Goal: Book appointment/travel/reservation

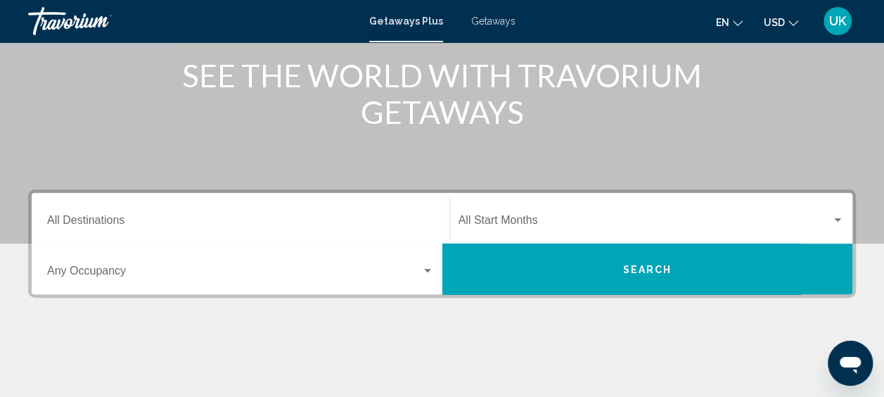
scroll to position [211, 0]
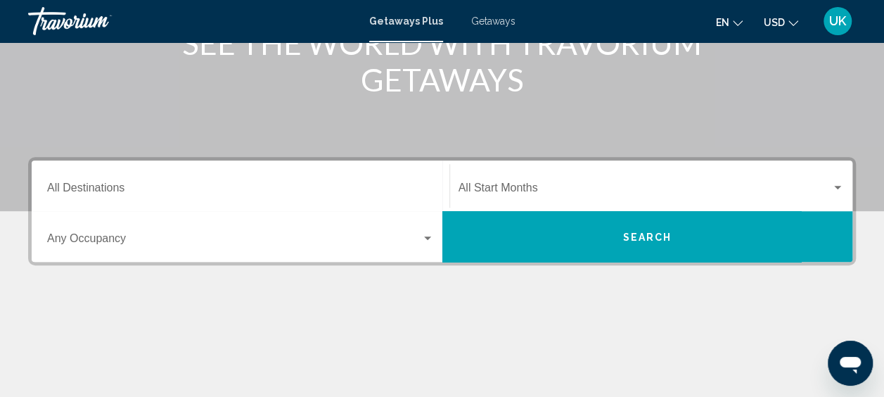
click at [120, 236] on span "Search widget" at bounding box center [234, 241] width 374 height 13
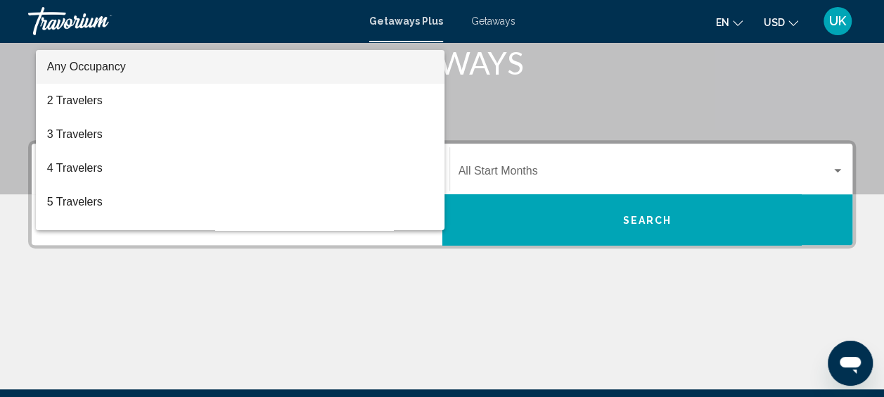
scroll to position [181, 0]
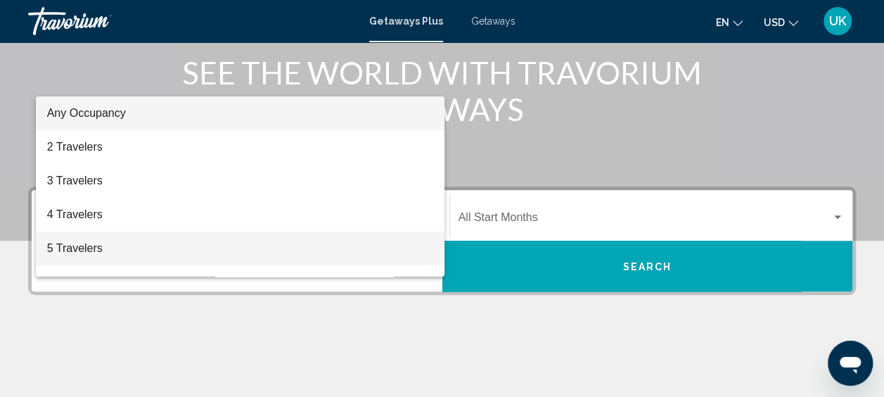
click at [79, 245] on span "5 Travelers" at bounding box center [240, 248] width 387 height 34
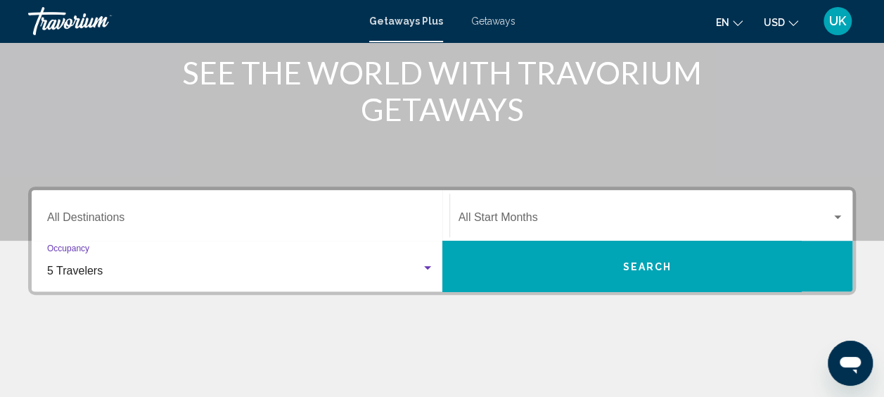
click at [638, 267] on span "Search" at bounding box center [646, 266] width 49 height 11
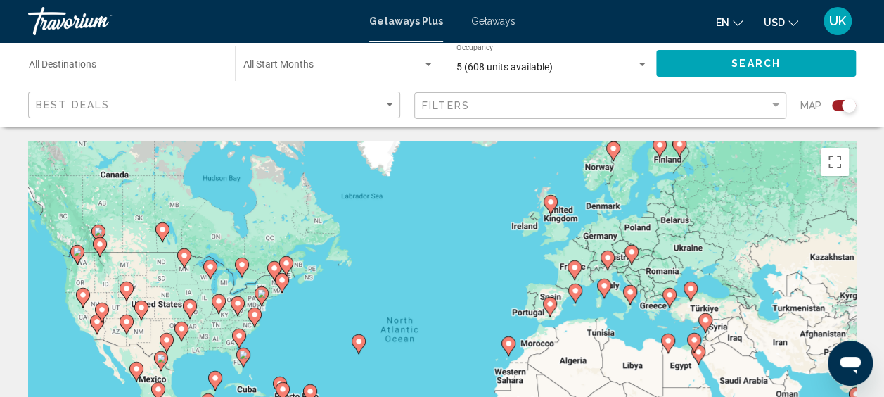
click at [126, 53] on div "Destination All Destinations" at bounding box center [125, 63] width 192 height 39
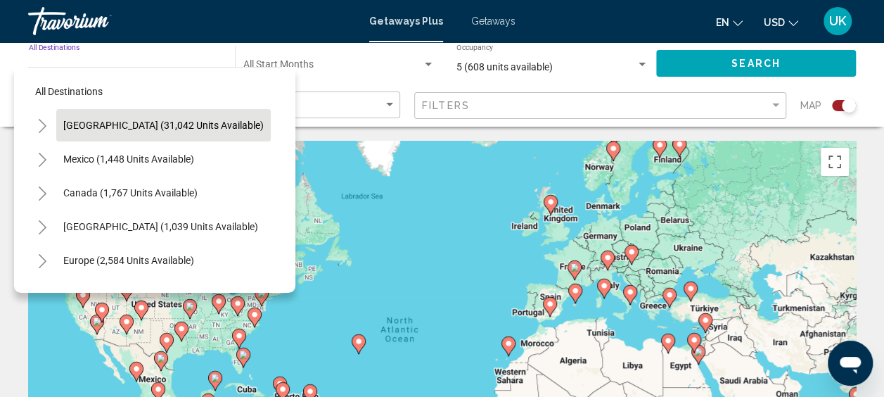
click at [141, 113] on button "[GEOGRAPHIC_DATA] (31,042 units available)" at bounding box center [163, 125] width 214 height 32
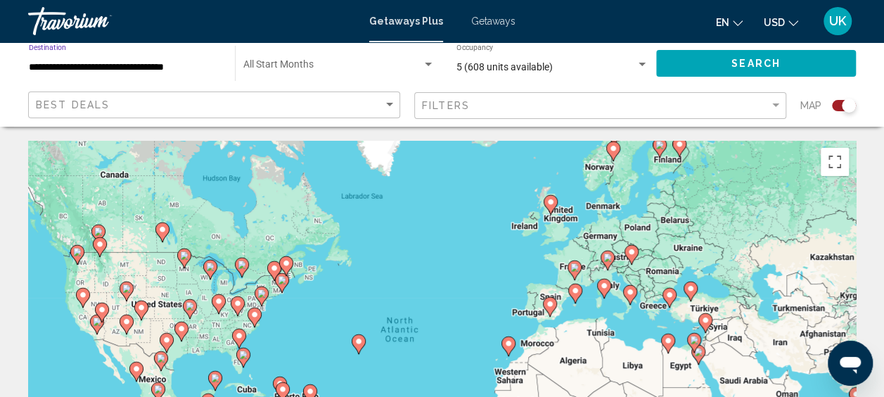
click at [266, 51] on div "Start Month All Start Months" at bounding box center [338, 63] width 191 height 39
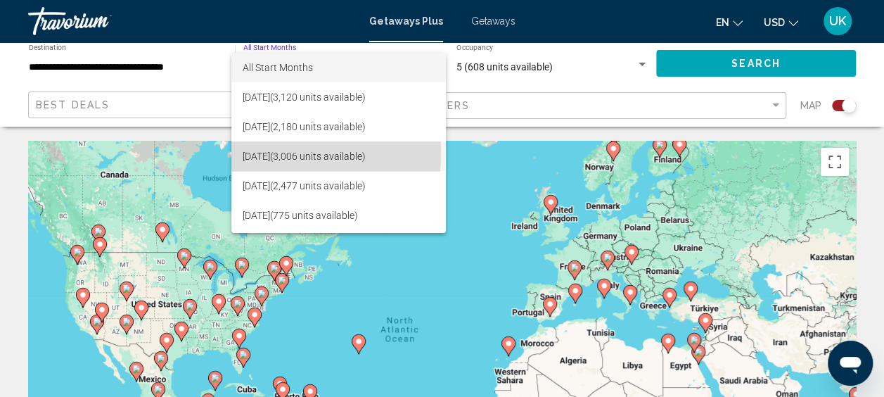
click at [265, 153] on span "[DATE] (3,006 units available)" at bounding box center [339, 156] width 192 height 30
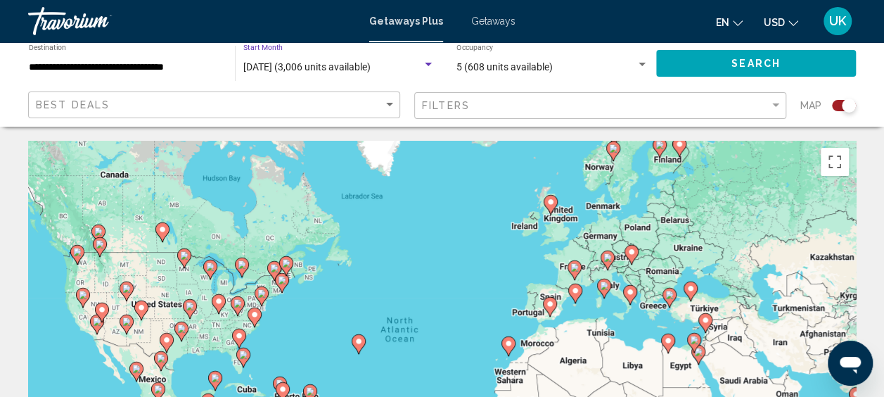
click at [363, 97] on div "Best Deals" at bounding box center [216, 105] width 360 height 26
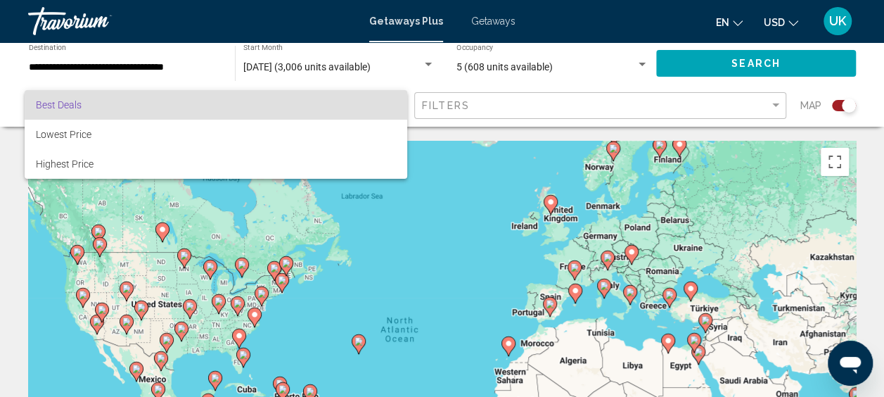
click at [733, 65] on div at bounding box center [442, 198] width 884 height 397
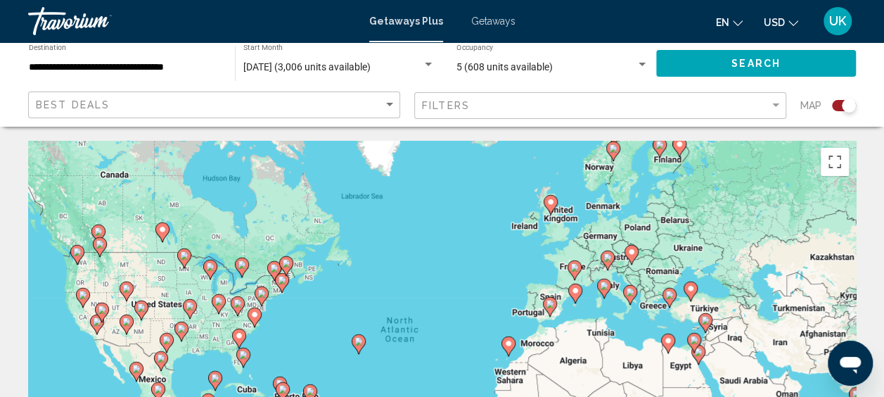
click at [725, 61] on button "Search" at bounding box center [756, 63] width 200 height 26
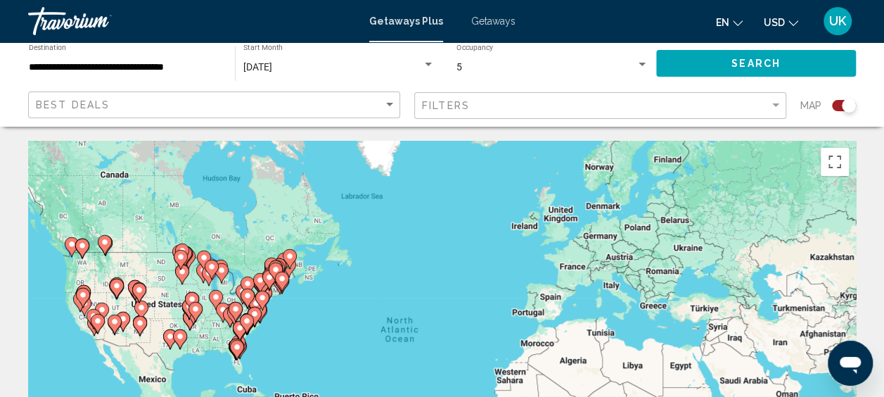
click at [233, 282] on div "To activate drag with keyboard, press Alt + Enter. Once in keyboard drag state,…" at bounding box center [442, 352] width 828 height 422
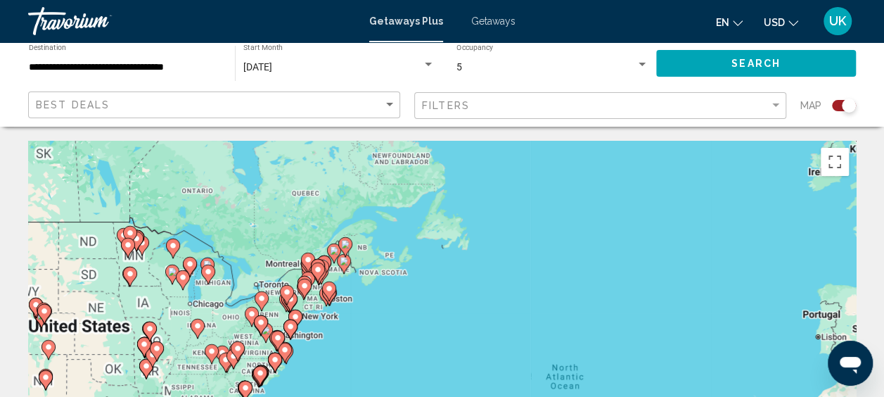
click at [233, 282] on div "To activate drag with keyboard, press Alt + Enter. Once in keyboard drag state,…" at bounding box center [442, 352] width 828 height 422
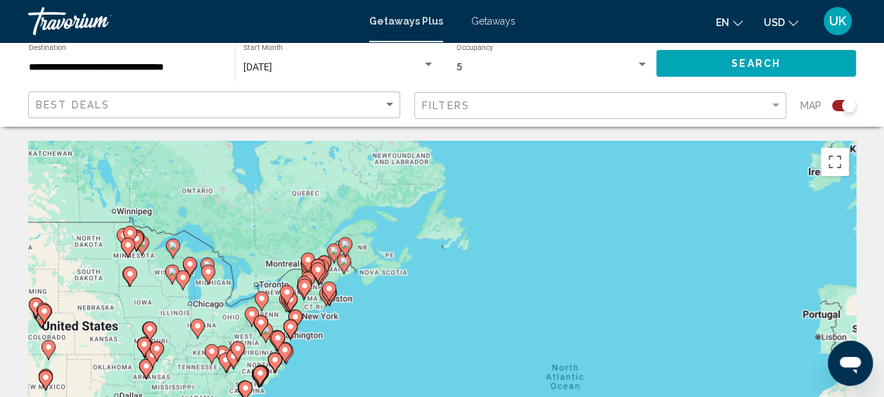
click at [233, 282] on div "To activate drag with keyboard, press Alt + Enter. Once in keyboard drag state,…" at bounding box center [442, 352] width 828 height 422
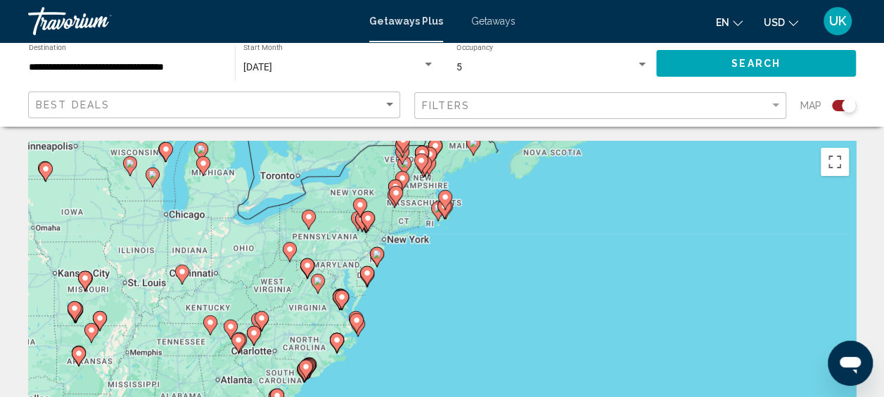
drag, startPoint x: 317, startPoint y: 339, endPoint x: 347, endPoint y: 162, distance: 179.7
click at [347, 160] on div "To activate drag with keyboard, press Alt + Enter. Once in keyboard drag state,…" at bounding box center [442, 352] width 828 height 422
click at [314, 246] on div "To activate drag with keyboard, press Alt + Enter. Once in keyboard drag state,…" at bounding box center [442, 352] width 828 height 422
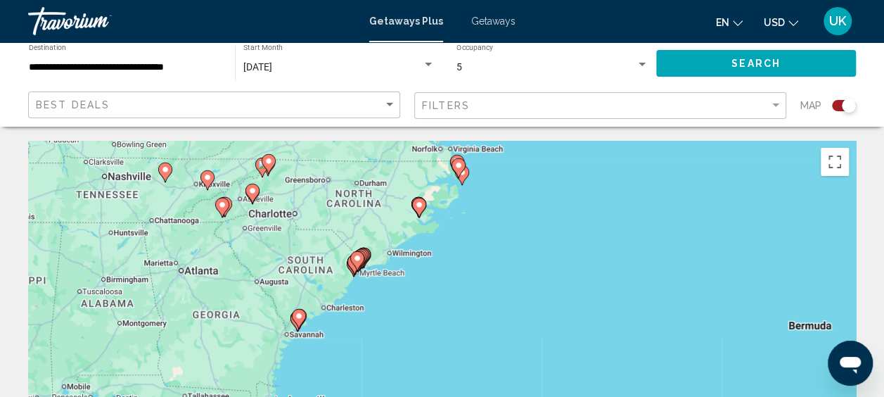
drag, startPoint x: 321, startPoint y: 302, endPoint x: 382, endPoint y: 62, distance: 247.9
click at [330, 271] on div "To activate drag with keyboard, press Alt + Enter. Once in keyboard drag state,…" at bounding box center [442, 352] width 828 height 422
click at [250, 220] on div "To activate drag with keyboard, press Alt + Enter. Once in keyboard drag state,…" at bounding box center [442, 352] width 828 height 422
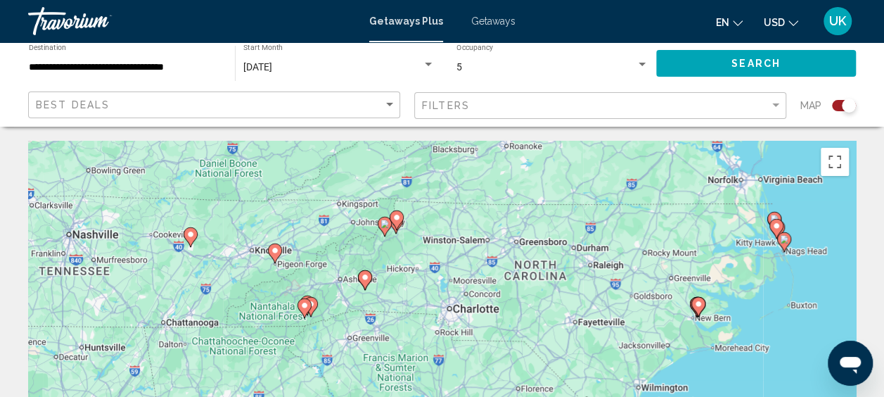
drag, startPoint x: 193, startPoint y: 281, endPoint x: 307, endPoint y: 380, distance: 151.0
click at [307, 380] on div "To activate drag with keyboard, press Alt + Enter. Once in keyboard drag state,…" at bounding box center [442, 352] width 828 height 422
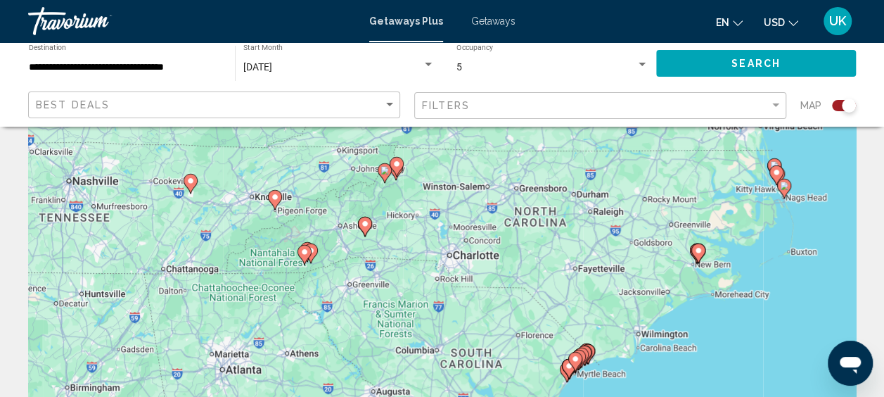
scroll to position [70, 0]
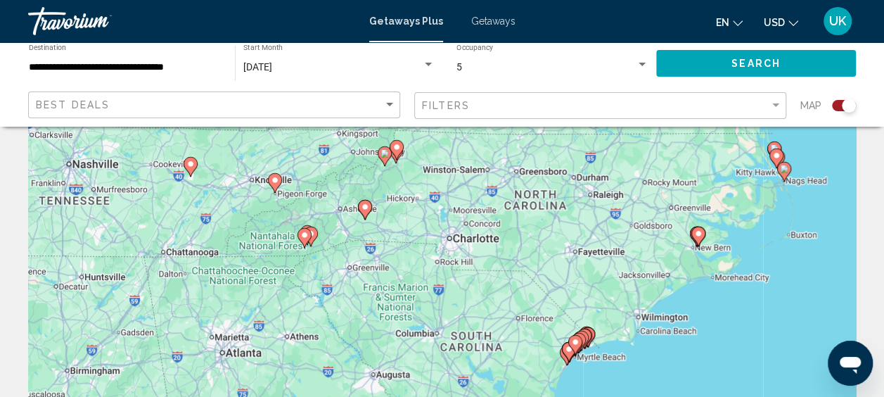
click at [351, 199] on div "To activate drag with keyboard, press Alt + Enter. Once in keyboard drag state,…" at bounding box center [442, 281] width 828 height 422
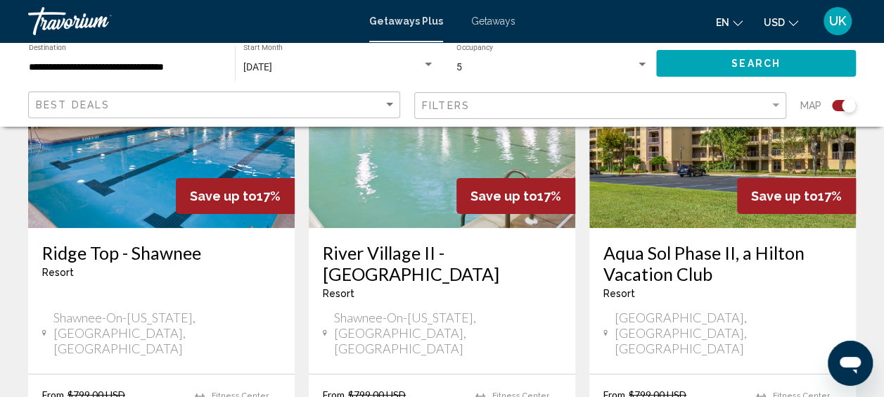
scroll to position [2250, 0]
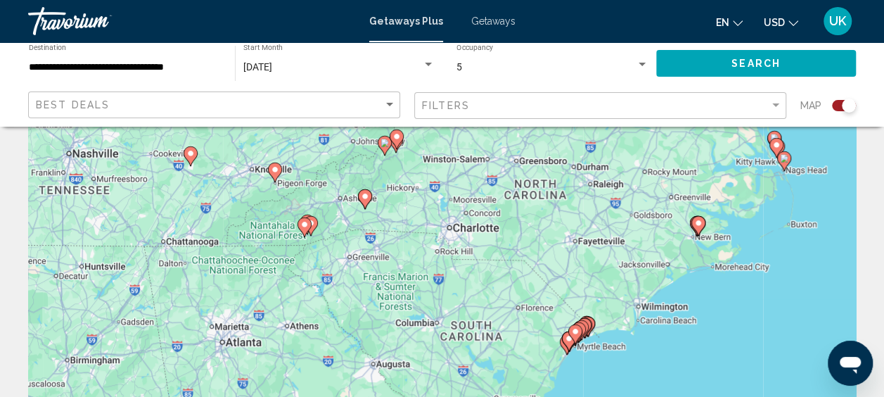
scroll to position [70, 0]
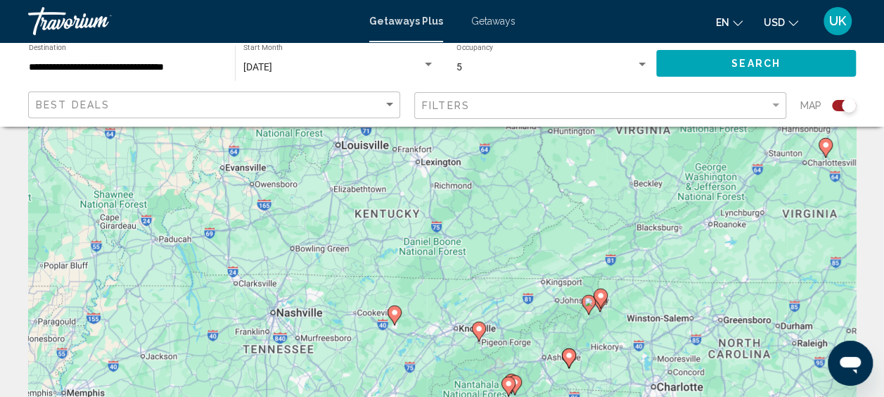
drag, startPoint x: 154, startPoint y: 284, endPoint x: 366, endPoint y: 390, distance: 237.1
click at [359, 326] on html "**********" at bounding box center [442, 128] width 884 height 397
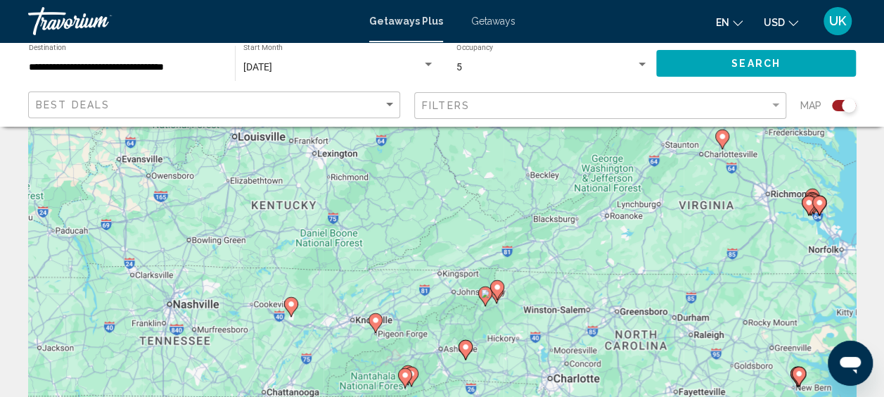
drag, startPoint x: 425, startPoint y: 249, endPoint x: 322, endPoint y: 244, distance: 102.8
click at [322, 244] on div "To activate drag with keyboard, press Alt + Enter. Once in keyboard drag state,…" at bounding box center [442, 281] width 828 height 422
click at [290, 208] on div "To activate drag with keyboard, press Alt + Enter. Once in keyboard drag state,…" at bounding box center [442, 281] width 828 height 422
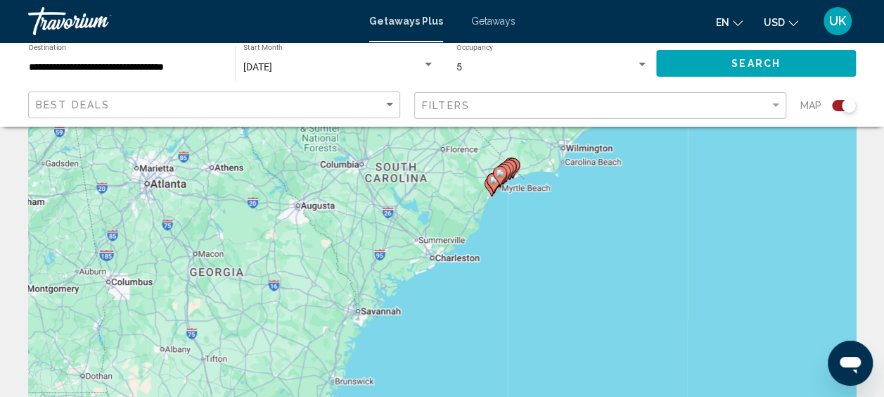
drag, startPoint x: 513, startPoint y: 236, endPoint x: 335, endPoint y: -73, distance: 356.8
click at [335, 0] on html "**********" at bounding box center [442, 128] width 884 height 397
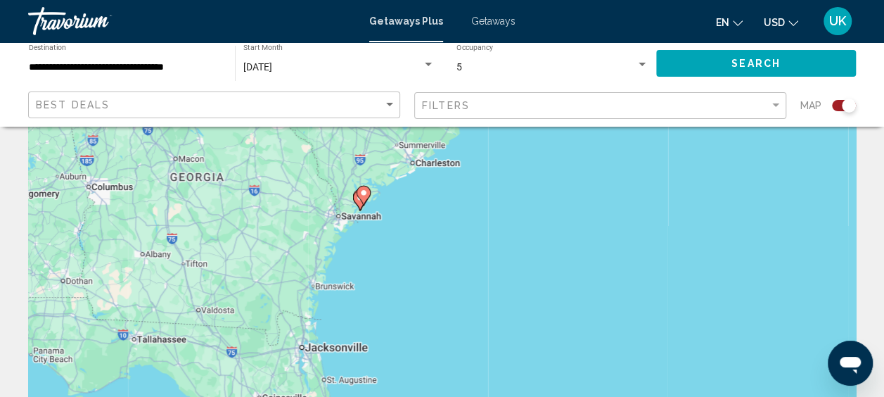
drag, startPoint x: 207, startPoint y: 347, endPoint x: 184, endPoint y: 302, distance: 50.3
click at [176, 302] on div "To activate drag with keyboard, press Alt + Enter. Once in keyboard drag state,…" at bounding box center [442, 281] width 828 height 422
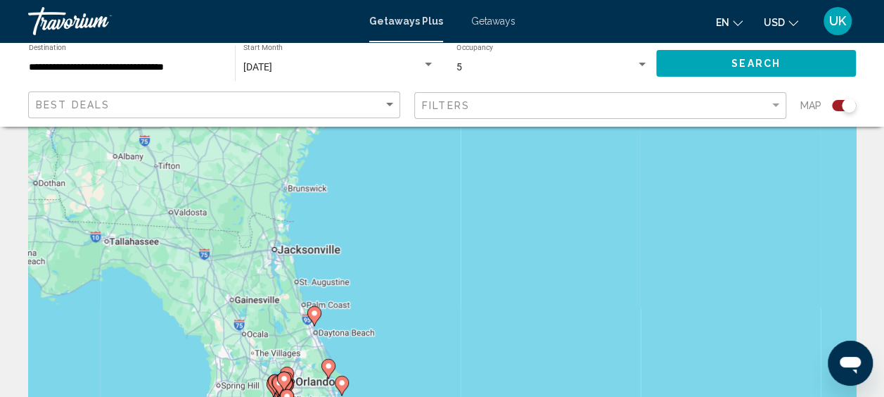
drag, startPoint x: 245, startPoint y: 212, endPoint x: 207, endPoint y: 53, distance: 162.8
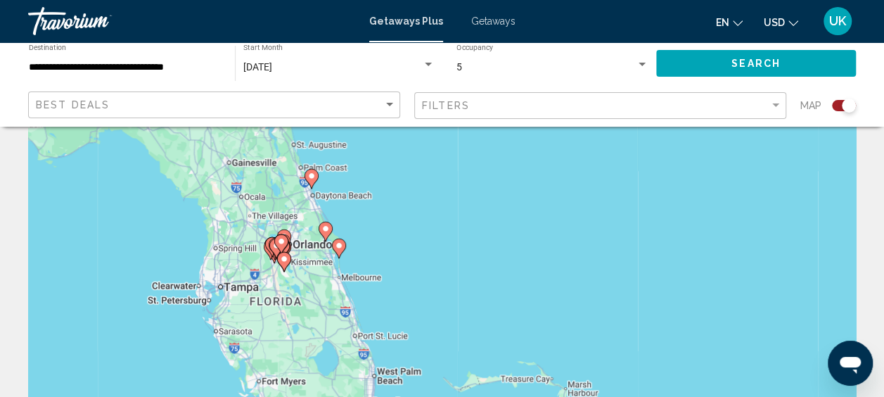
drag, startPoint x: 232, startPoint y: 295, endPoint x: 240, endPoint y: 208, distance: 87.6
click at [240, 208] on div "To activate drag with keyboard, press Alt + Enter. Once in keyboard drag state,…" at bounding box center [442, 281] width 828 height 422
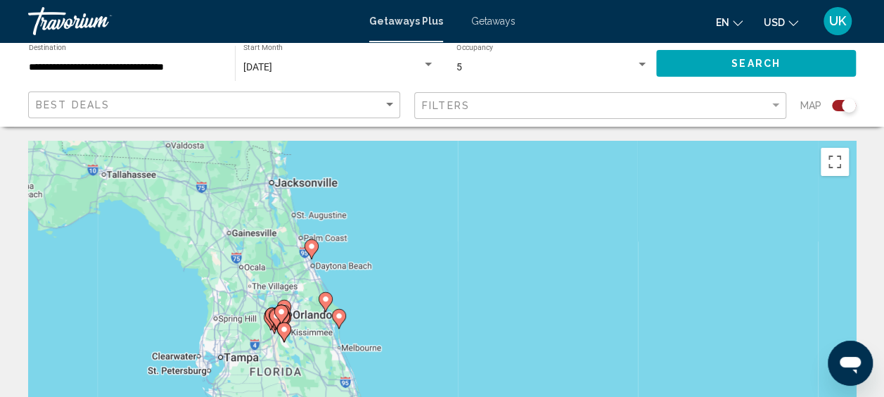
click at [255, 337] on div "To activate drag with keyboard, press Alt + Enter. Once in keyboard drag state,…" at bounding box center [442, 352] width 828 height 422
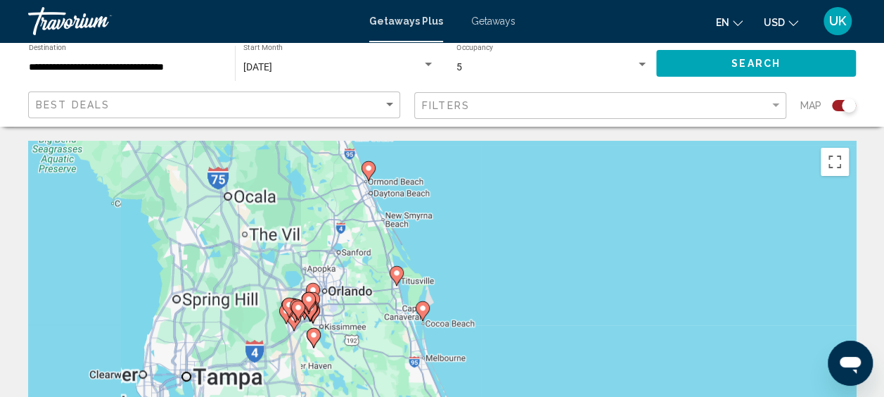
click at [253, 337] on div "To activate drag with keyboard, press Alt + Enter. Once in keyboard drag state,…" at bounding box center [442, 352] width 828 height 422
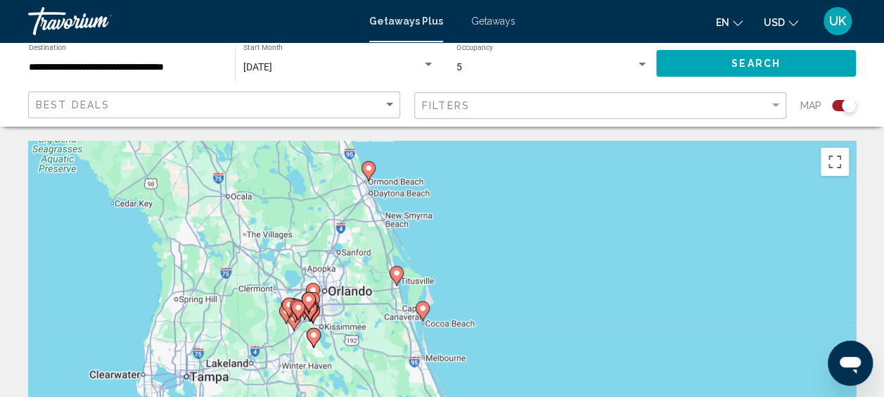
click at [253, 337] on div "To activate drag with keyboard, press Alt + Enter. Once in keyboard drag state,…" at bounding box center [442, 352] width 828 height 422
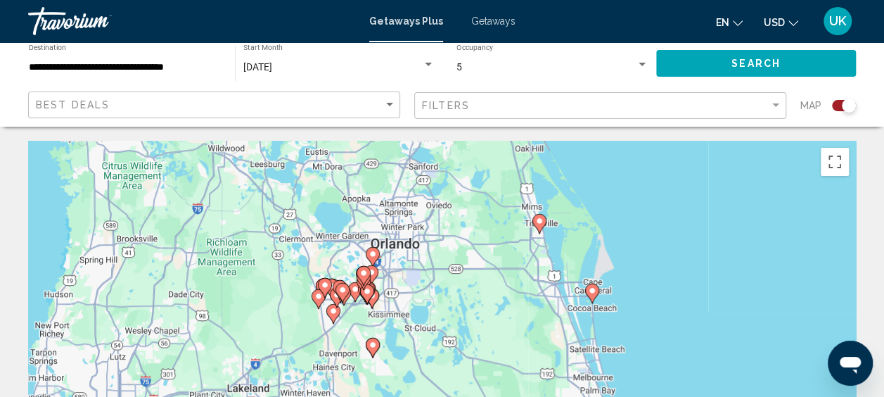
click at [352, 295] on icon "Main content" at bounding box center [354, 292] width 13 height 18
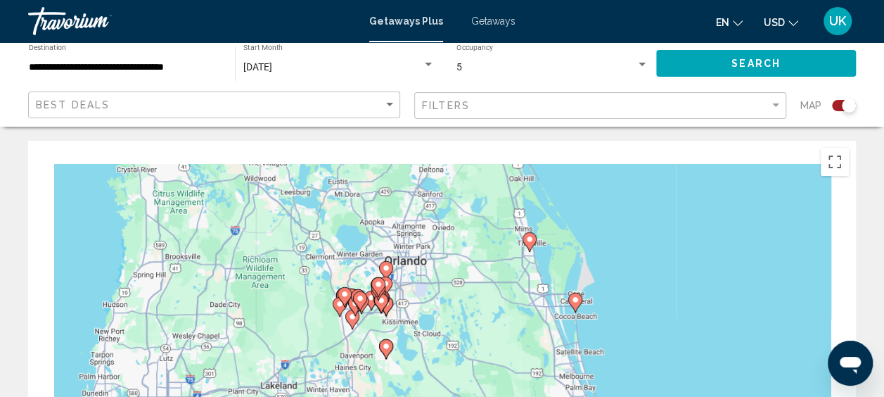
click at [352, 295] on div "To activate drag with keyboard, press Alt + Enter. Once in keyboard drag state,…" at bounding box center [442, 352] width 828 height 422
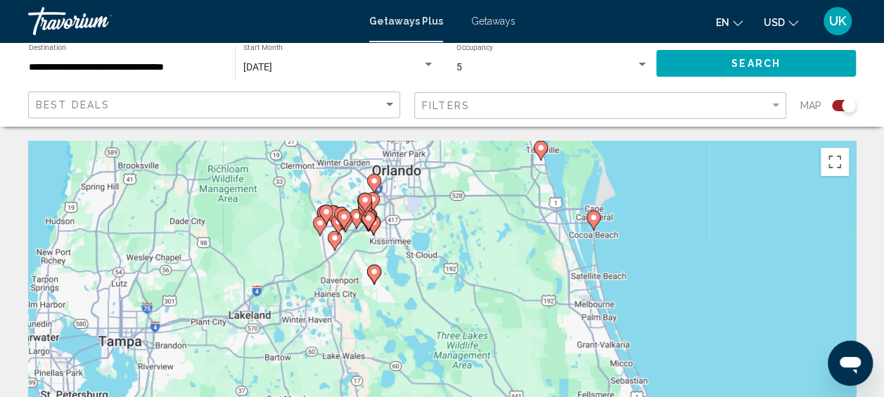
drag, startPoint x: 358, startPoint y: 247, endPoint x: 321, endPoint y: 161, distance: 93.5
click at [318, 157] on div "To activate drag with keyboard, press Alt + Enter. Once in keyboard drag state,…" at bounding box center [442, 352] width 828 height 422
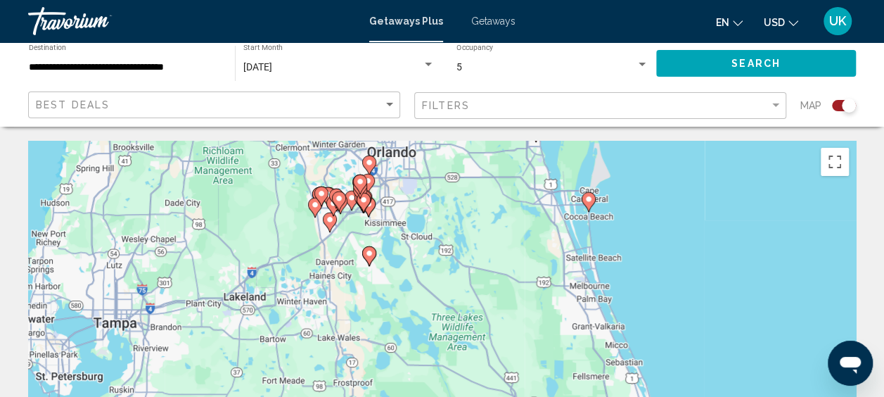
click at [419, 228] on div "To activate drag with keyboard, press Alt + Enter. Once in keyboard drag state,…" at bounding box center [442, 352] width 828 height 422
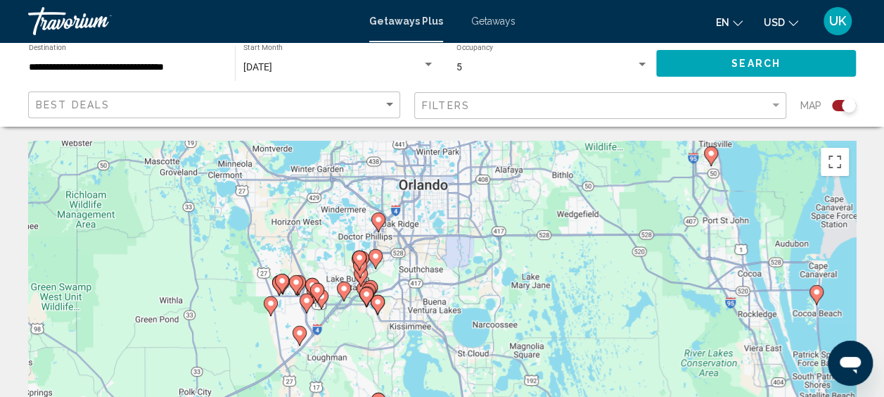
drag, startPoint x: 404, startPoint y: 185, endPoint x: 465, endPoint y: 294, distance: 125.3
click at [465, 294] on div "To activate drag with keyboard, press Alt + Enter. Once in keyboard drag state,…" at bounding box center [442, 352] width 828 height 422
click at [376, 219] on image "Main content" at bounding box center [378, 219] width 8 height 8
type input "**********"
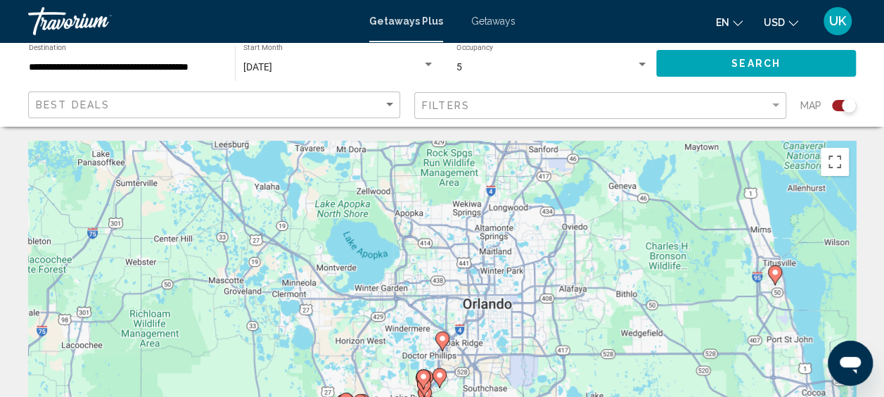
click at [440, 342] on image "Main content" at bounding box center [442, 338] width 8 height 8
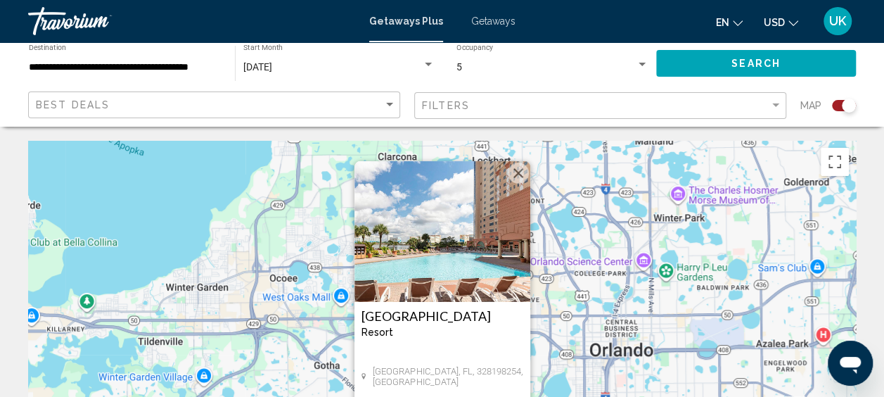
click at [522, 176] on button "Close" at bounding box center [518, 172] width 21 height 21
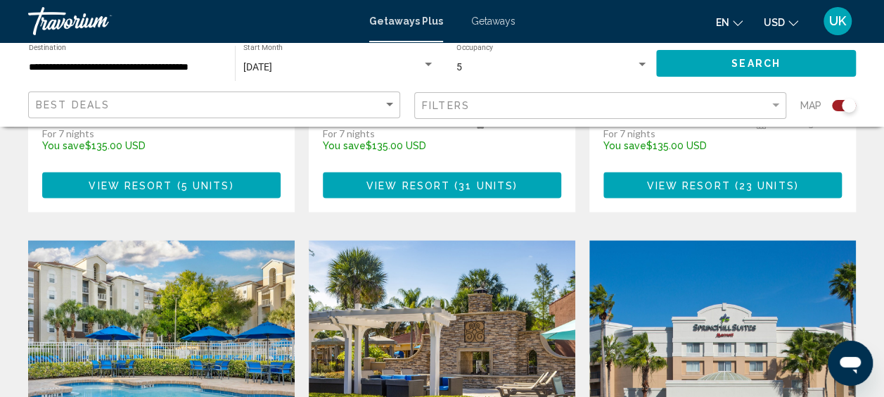
scroll to position [703, 0]
